Goal: Information Seeking & Learning: Find specific fact

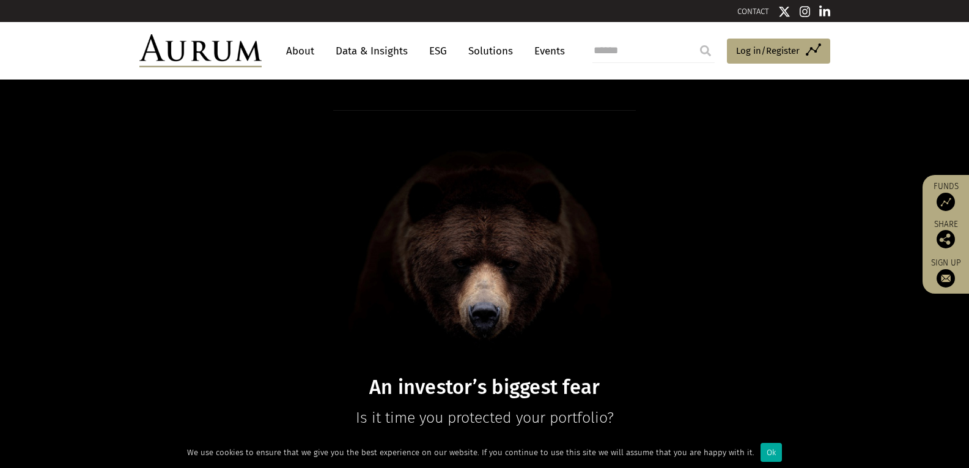
click at [365, 51] on link "Data & Insights" at bounding box center [372, 51] width 84 height 23
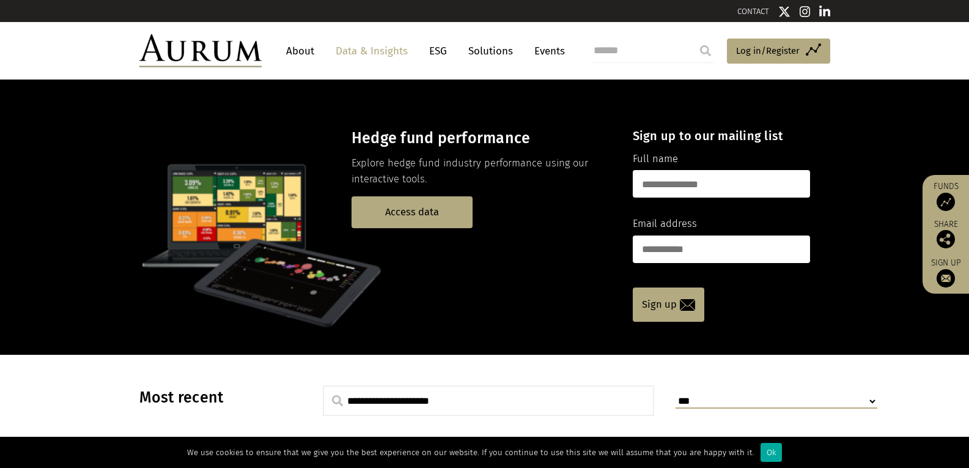
click at [639, 47] on input "search" at bounding box center [653, 51] width 122 height 24
type input "**********"
click at [703, 49] on input "submit" at bounding box center [705, 51] width 24 height 24
